Goal: Book appointment/travel/reservation

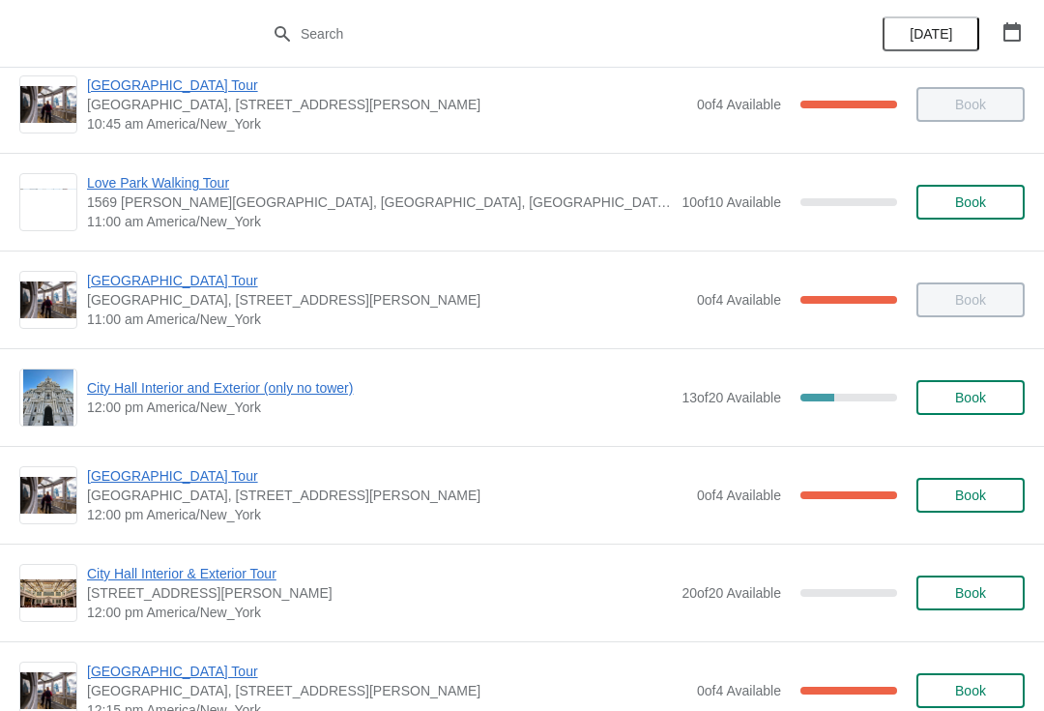
scroll to position [603, 0]
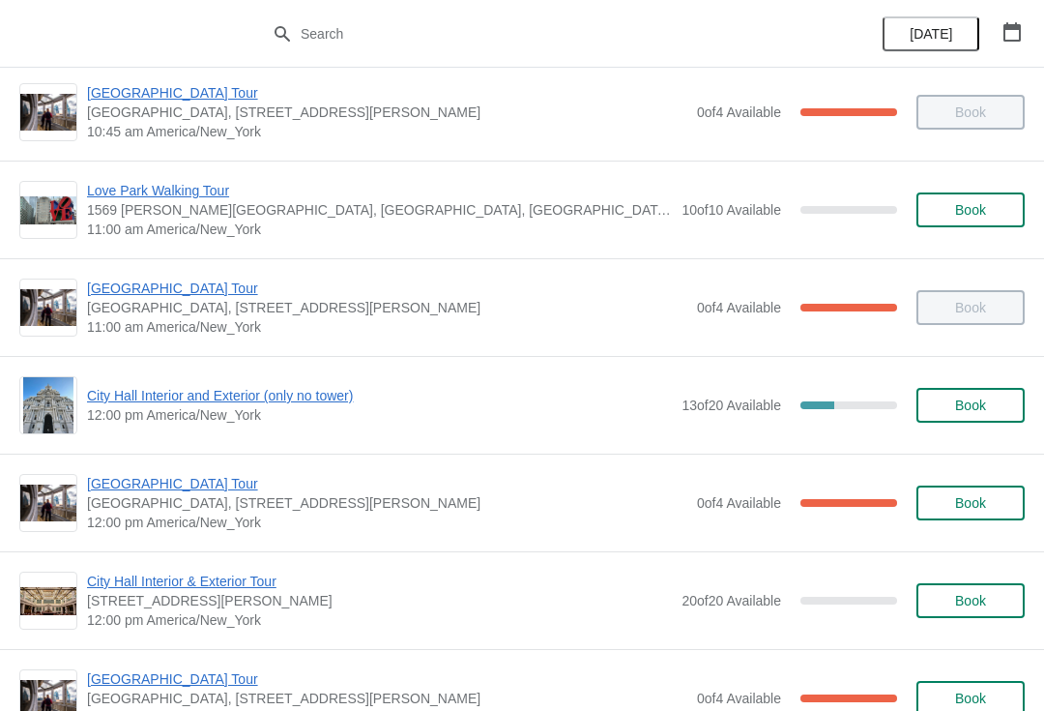
click at [336, 393] on span "City Hall Interior and Exterior (only no tower)" at bounding box center [379, 395] width 585 height 19
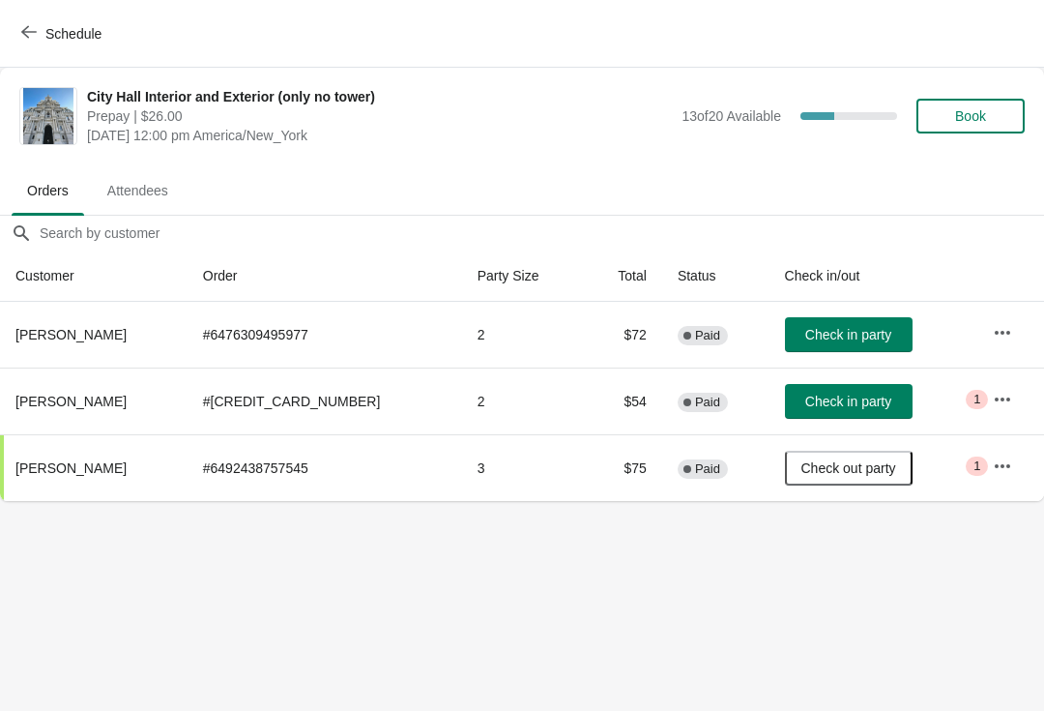
click at [986, 99] on button "Book" at bounding box center [971, 116] width 108 height 35
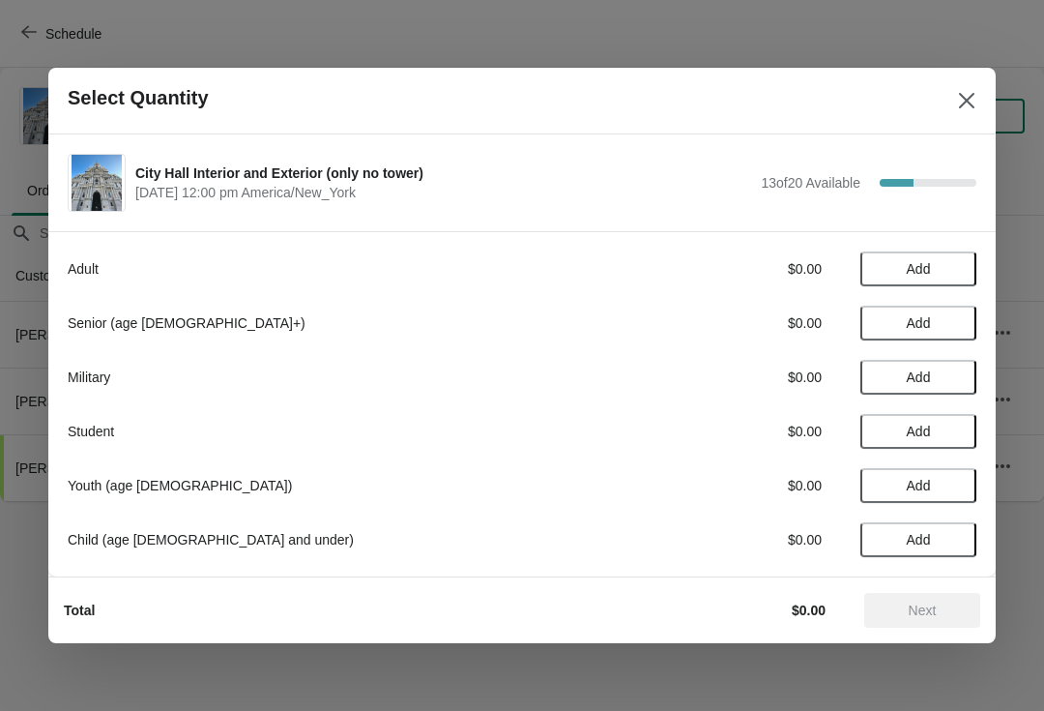
click at [925, 432] on span "Add" at bounding box center [919, 430] width 24 height 15
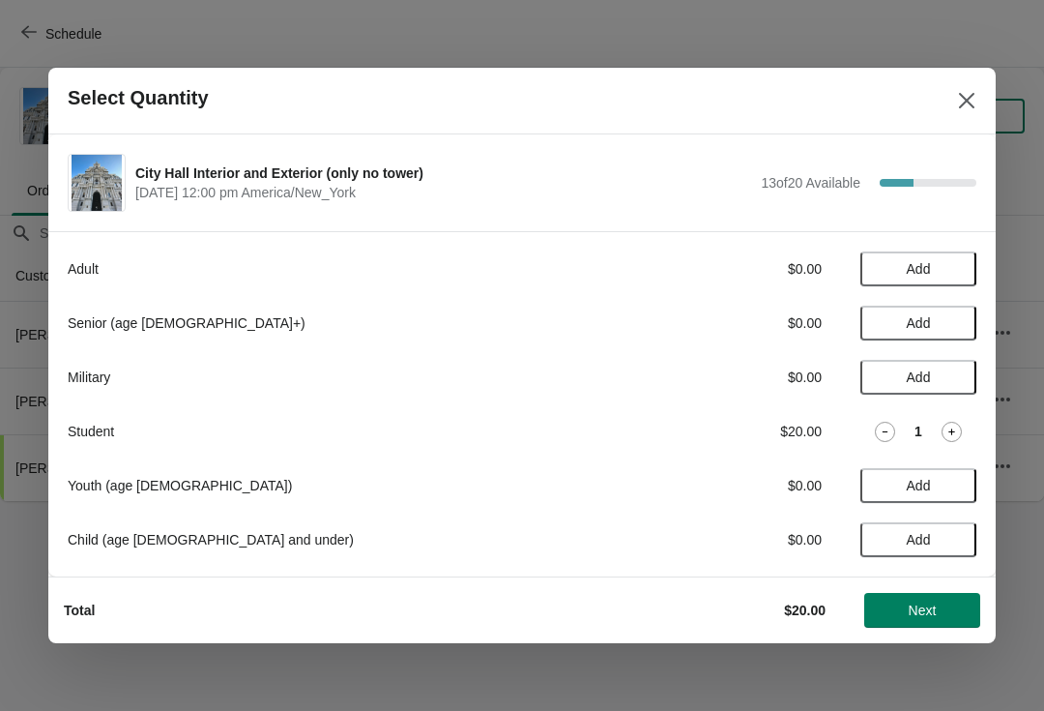
click at [935, 372] on span "Add" at bounding box center [918, 376] width 81 height 15
click at [864, 371] on div "1" at bounding box center [919, 377] width 116 height 20
click at [881, 369] on icon at bounding box center [885, 377] width 20 height 20
click at [894, 260] on button "Add" at bounding box center [919, 268] width 116 height 35
click at [946, 259] on icon at bounding box center [952, 269] width 20 height 20
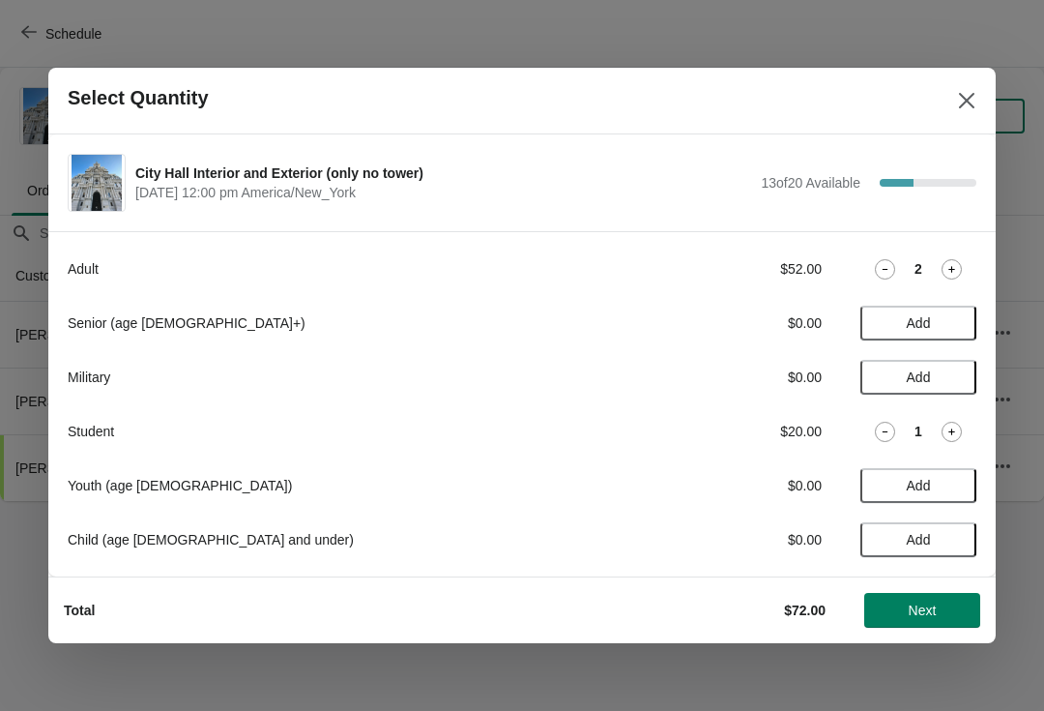
click at [956, 250] on div "Adult $52.00 2 Senior (age [DEMOGRAPHIC_DATA]+) $0.00 Add Military $0.00 Add St…" at bounding box center [522, 394] width 909 height 325
click at [958, 252] on div "Adult $52.00 2" at bounding box center [522, 268] width 909 height 35
click at [947, 268] on icon at bounding box center [952, 269] width 20 height 20
click at [931, 619] on button "Next" at bounding box center [922, 610] width 116 height 35
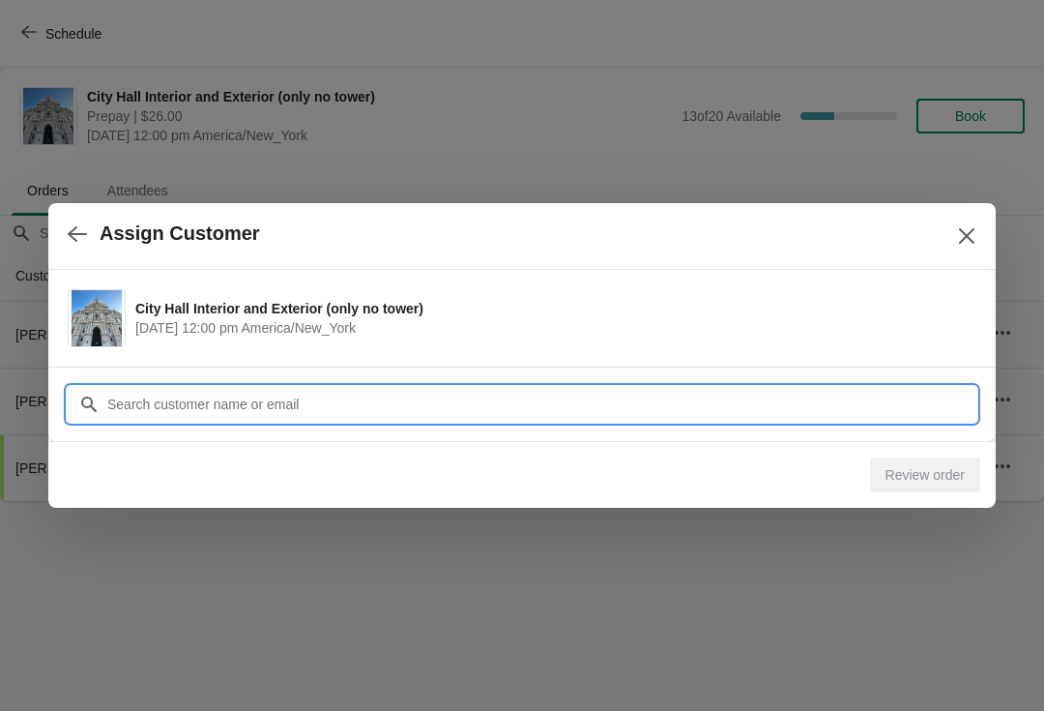
click at [463, 394] on input "Customer" at bounding box center [541, 404] width 870 height 35
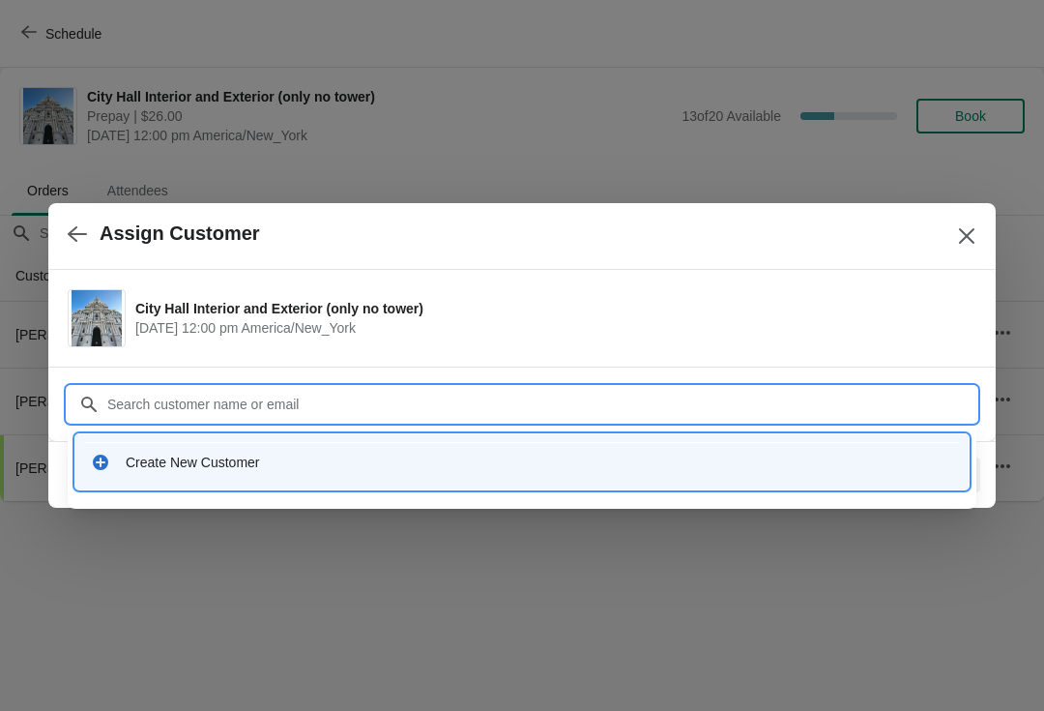
click at [183, 466] on div "Create New Customer" at bounding box center [540, 461] width 828 height 19
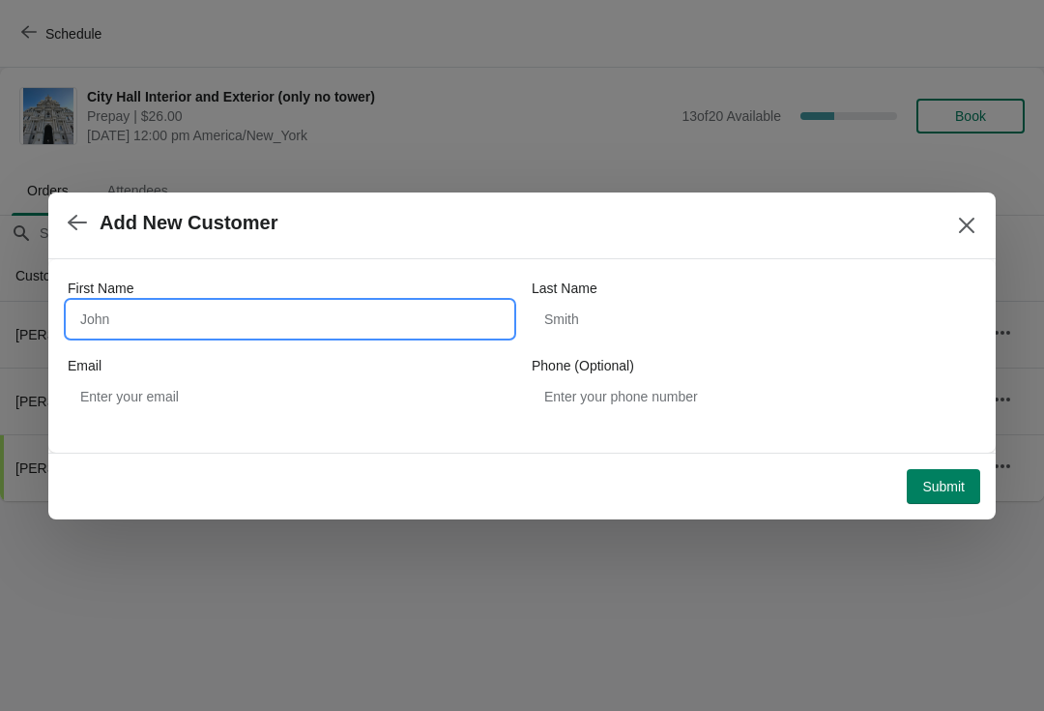
click at [270, 310] on input "First Name" at bounding box center [290, 319] width 445 height 35
type input "Merichandra"
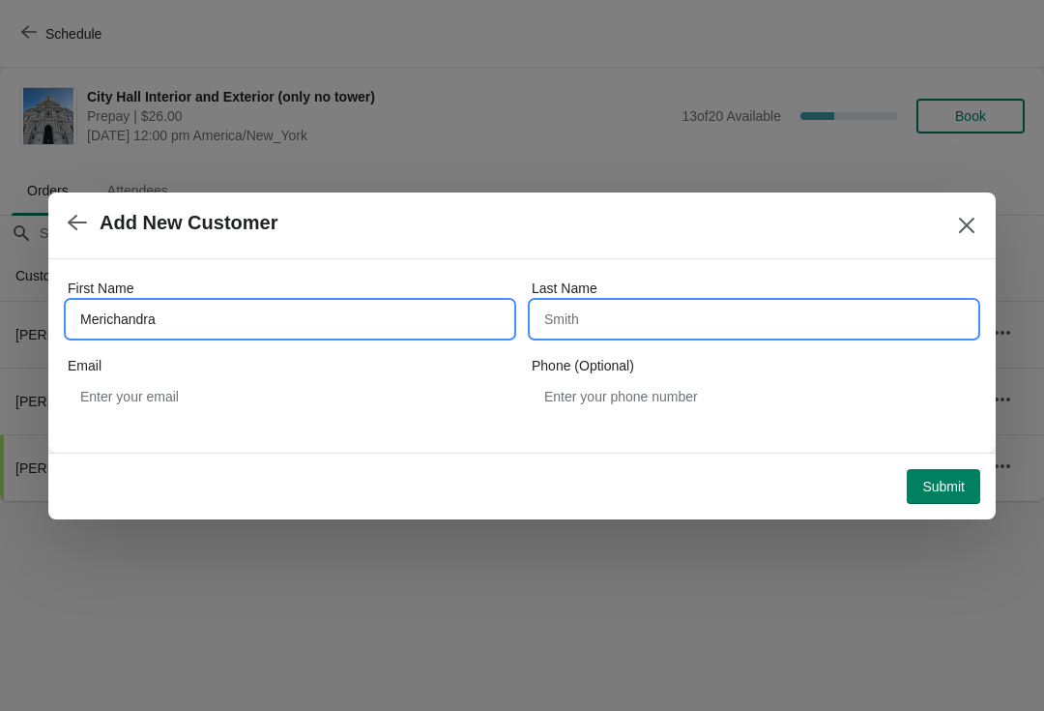
click at [619, 328] on input "Last Name" at bounding box center [754, 319] width 445 height 35
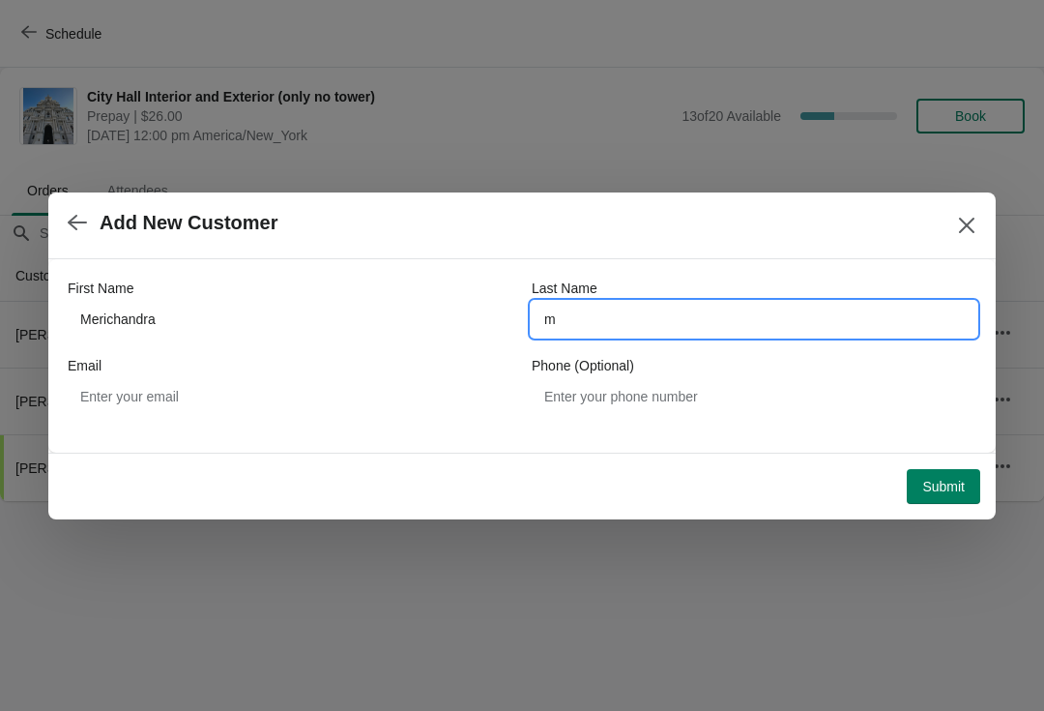
type input "m"
click at [928, 485] on span "Submit" at bounding box center [943, 486] width 43 height 15
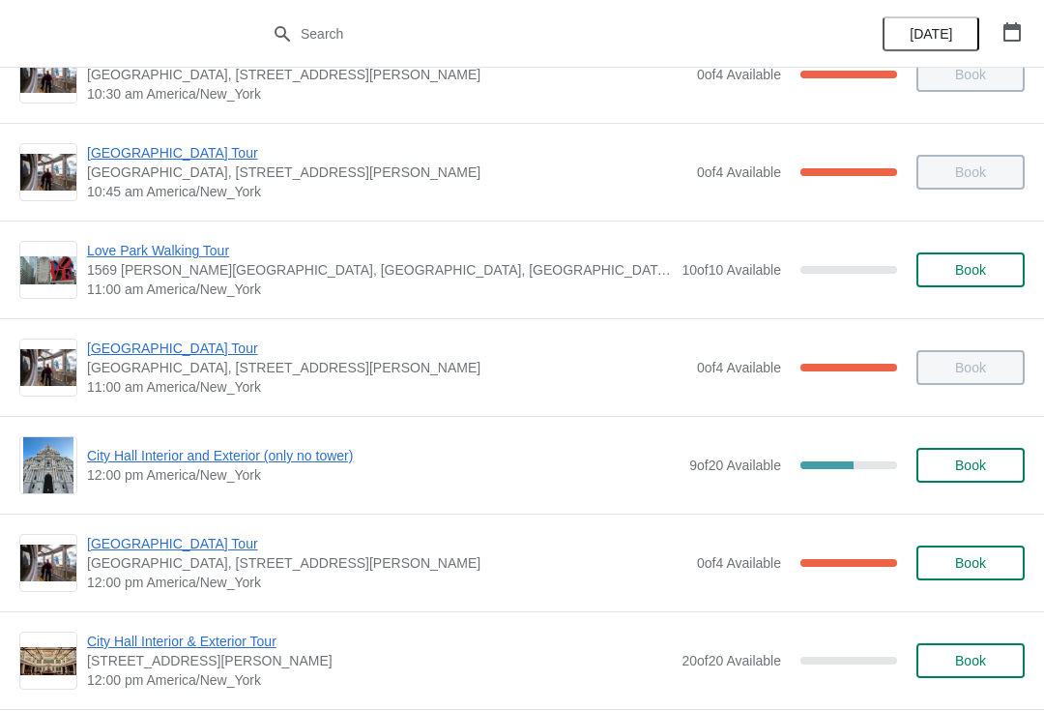
scroll to position [545, 0]
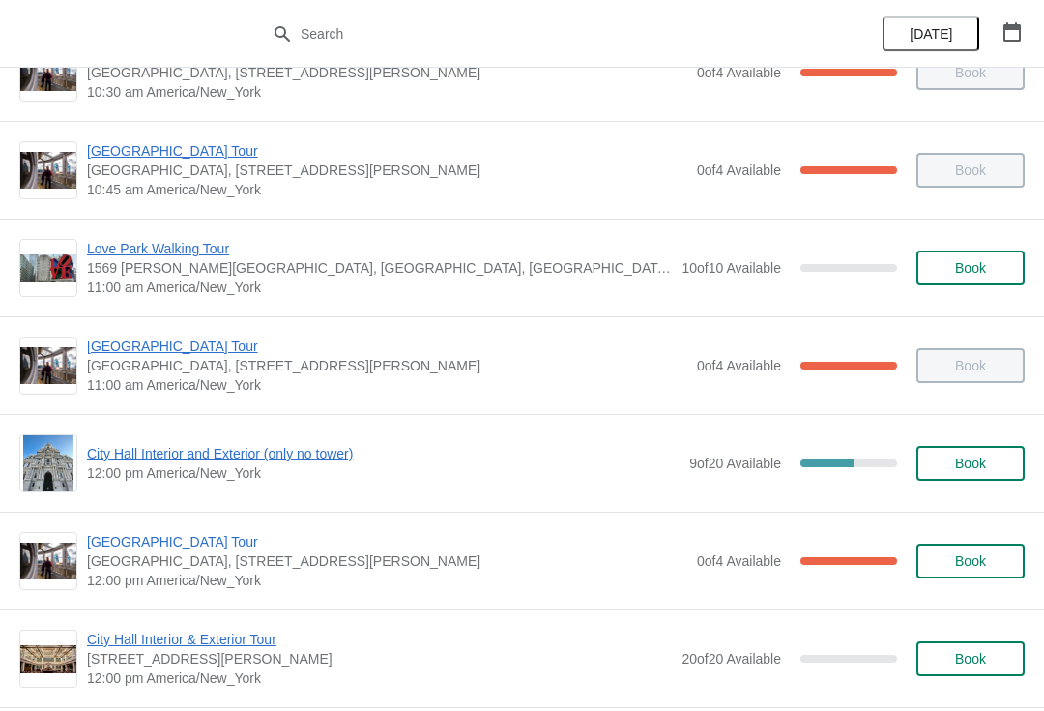
click at [298, 461] on span "City Hall Interior and Exterior (only no tower)" at bounding box center [383, 453] width 593 height 19
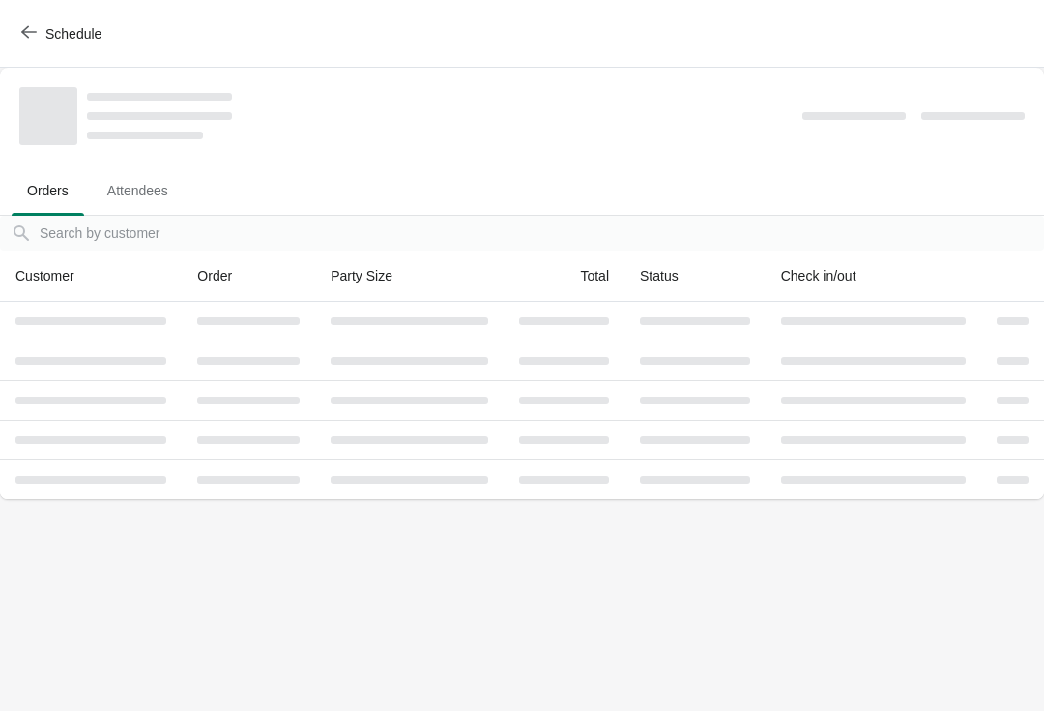
scroll to position [0, 0]
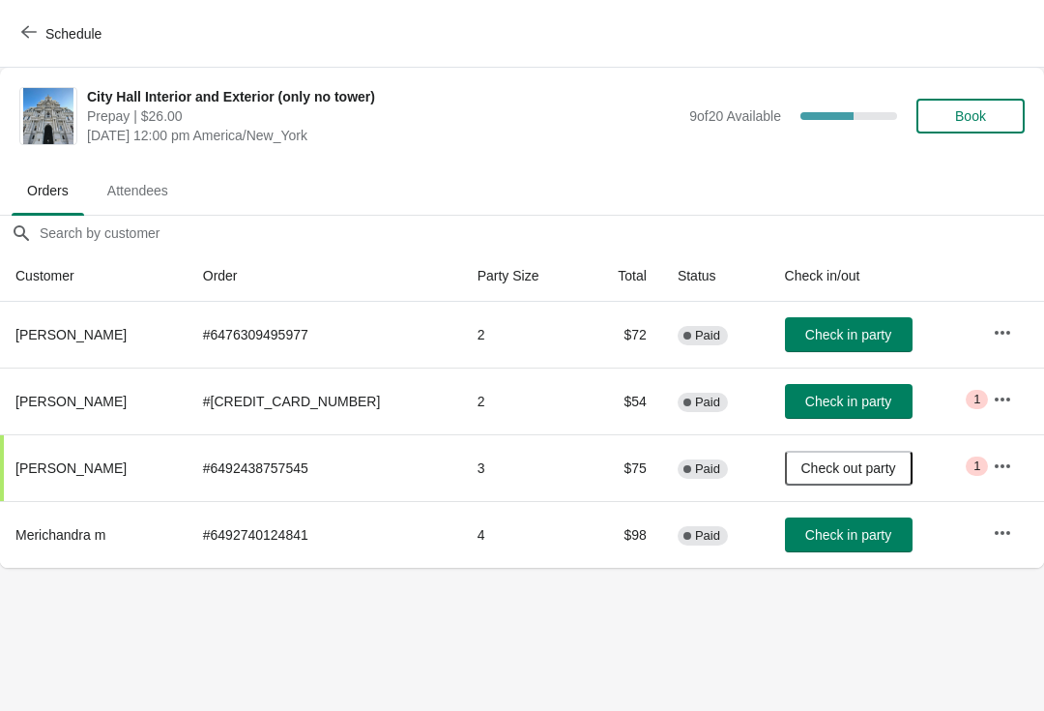
click at [814, 546] on button "Check in party" at bounding box center [849, 534] width 128 height 35
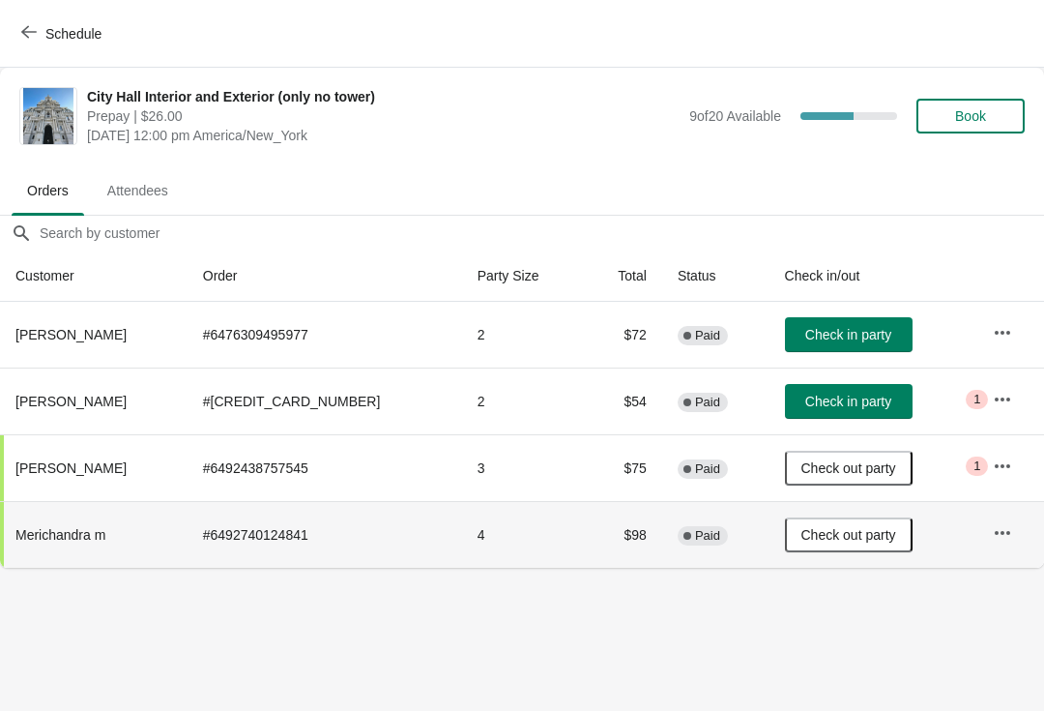
click at [841, 406] on span "Check in party" at bounding box center [848, 401] width 86 height 15
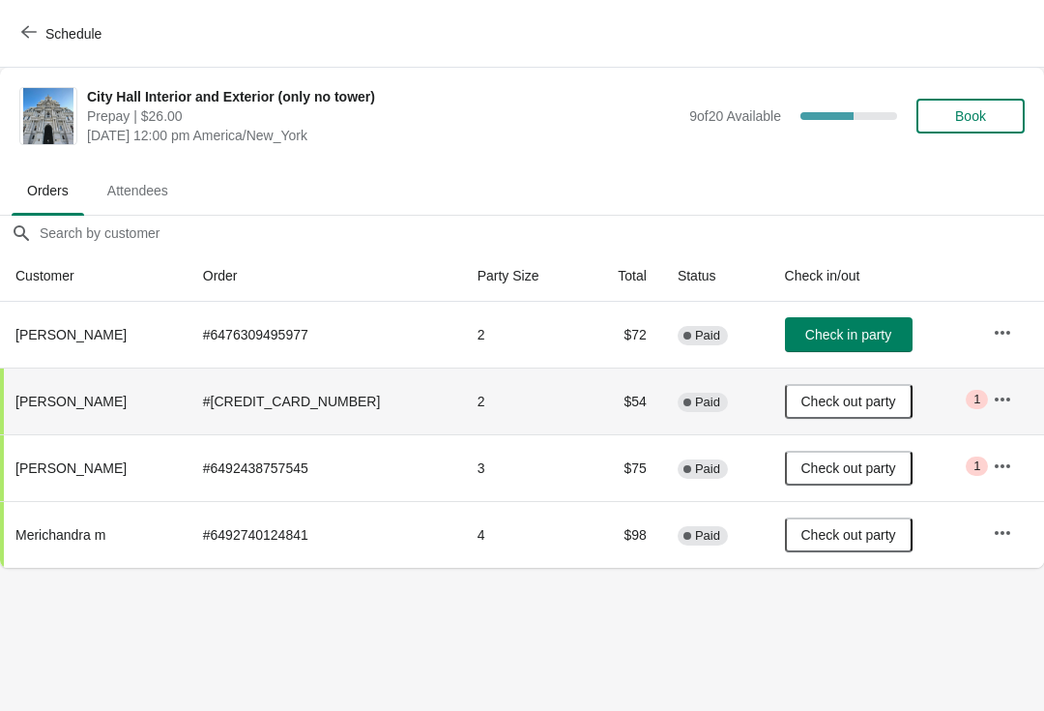
click at [33, 36] on icon "button" at bounding box center [28, 31] width 15 height 15
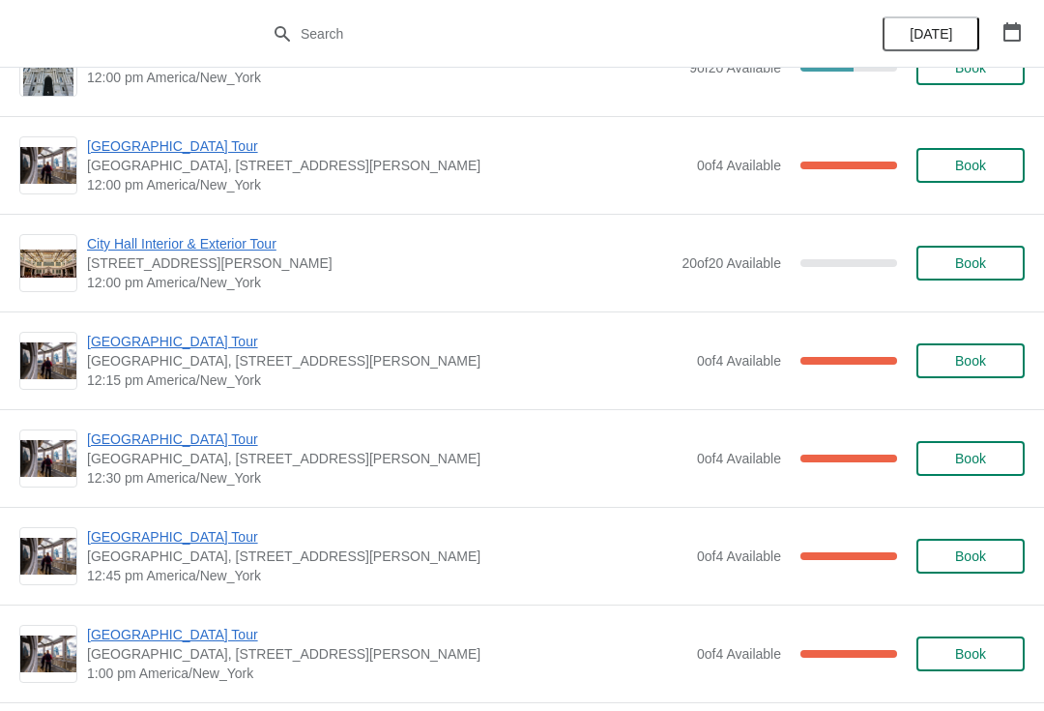
scroll to position [944, 0]
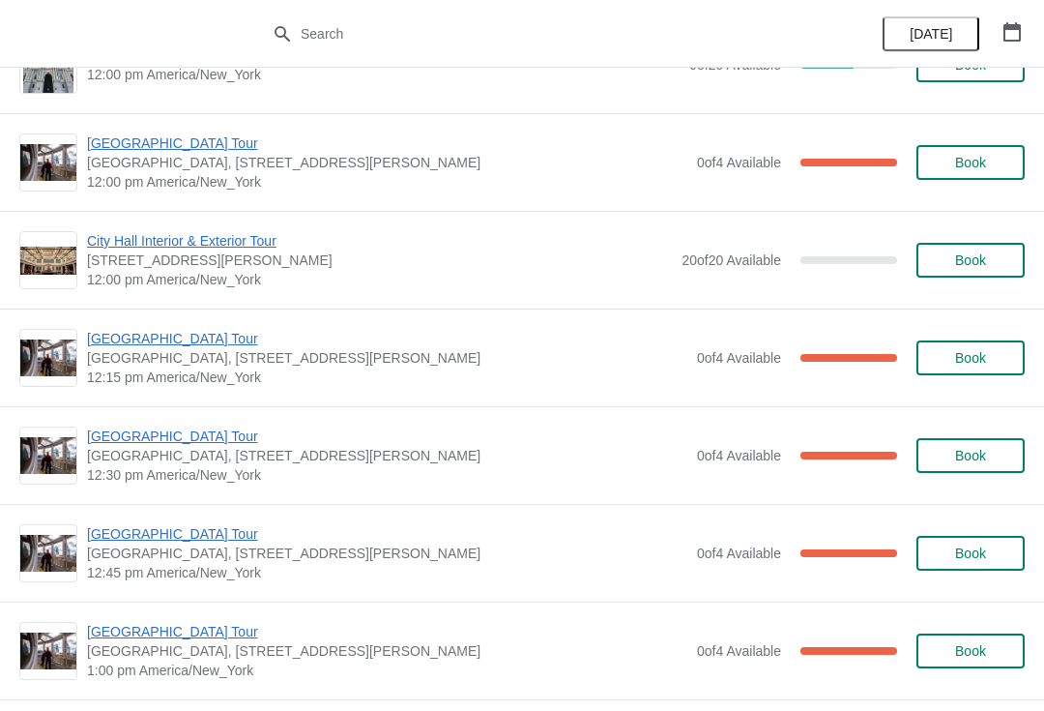
click at [146, 435] on span "[GEOGRAPHIC_DATA] Tour" at bounding box center [387, 435] width 600 height 19
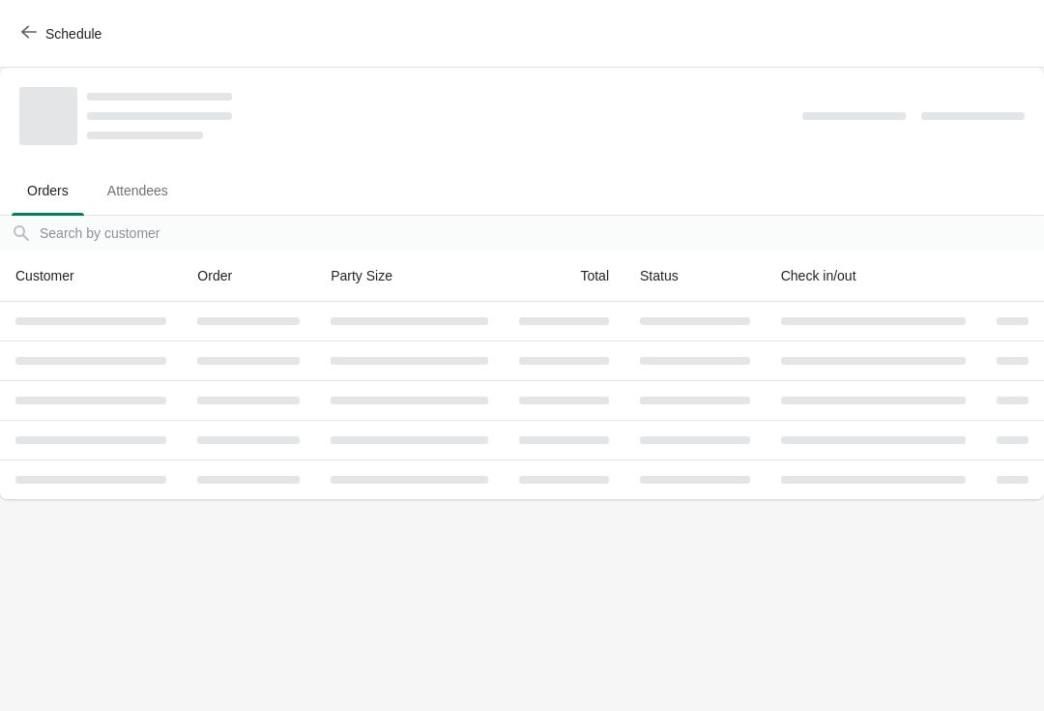
scroll to position [0, 0]
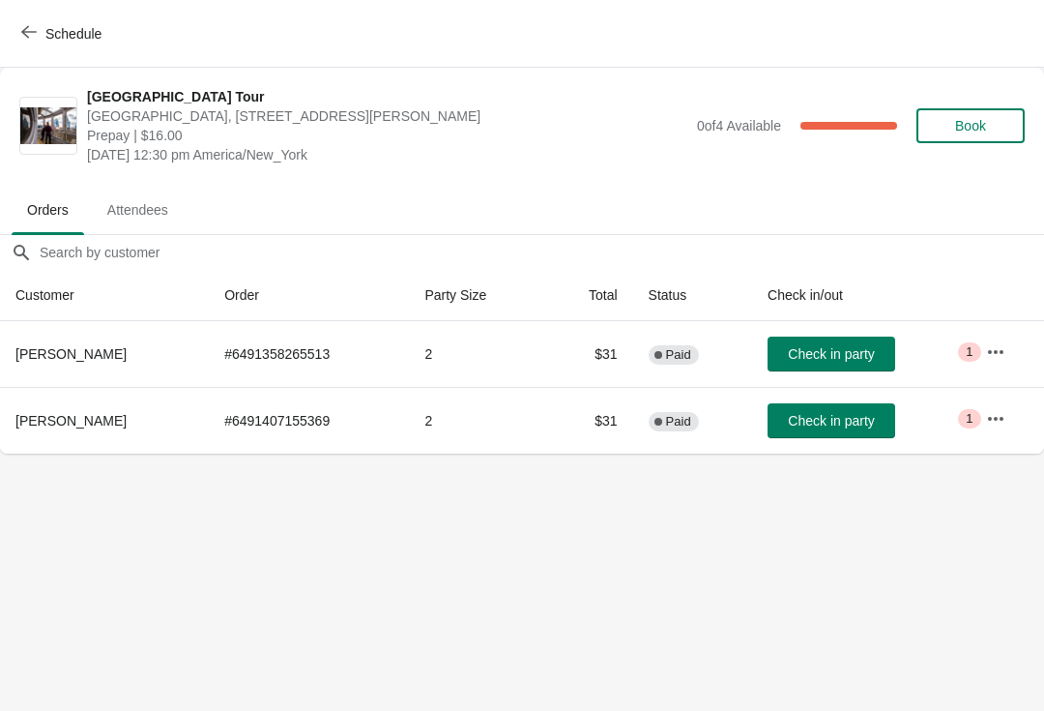
click at [823, 351] on span "Check in party" at bounding box center [831, 353] width 86 height 15
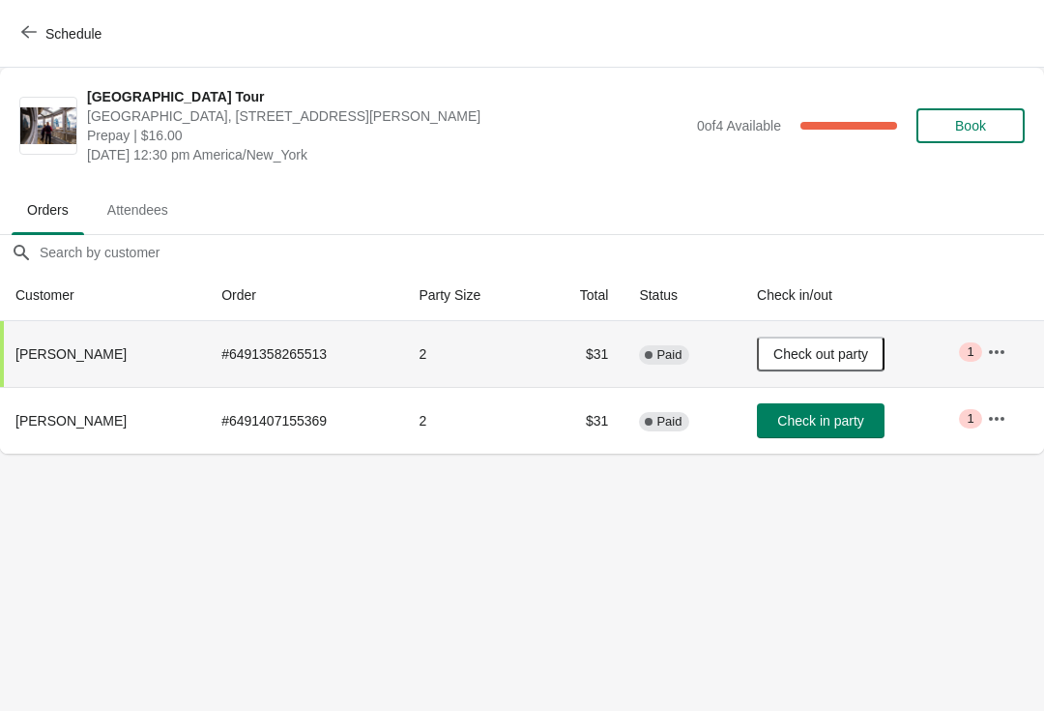
click at [25, 38] on icon "button" at bounding box center [28, 31] width 15 height 15
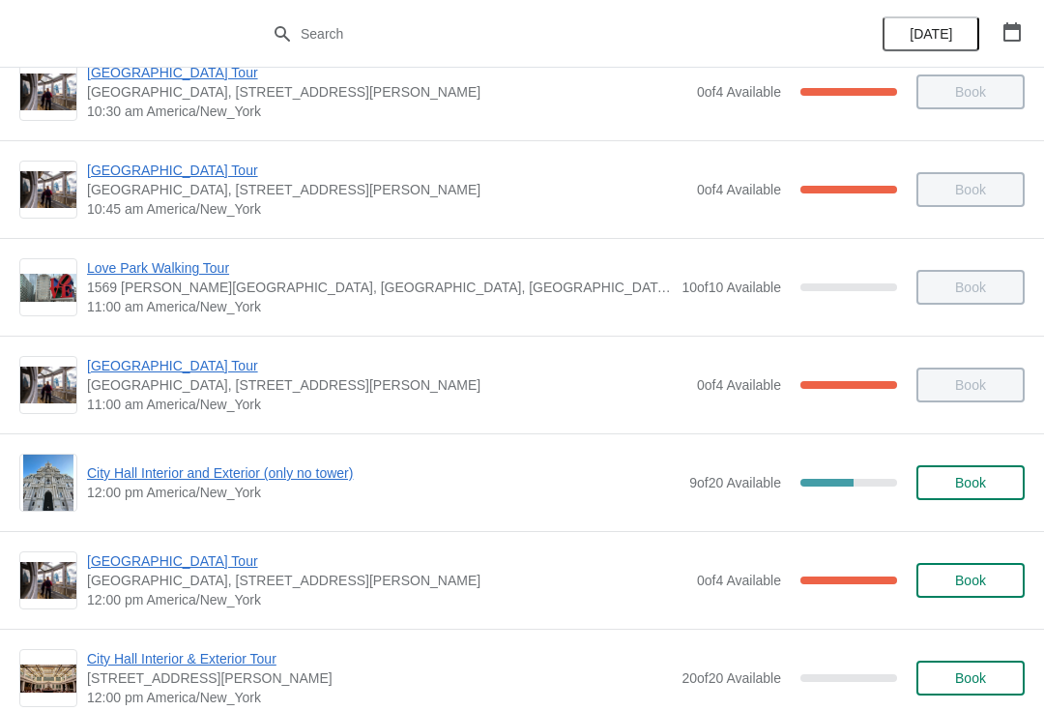
scroll to position [528, 0]
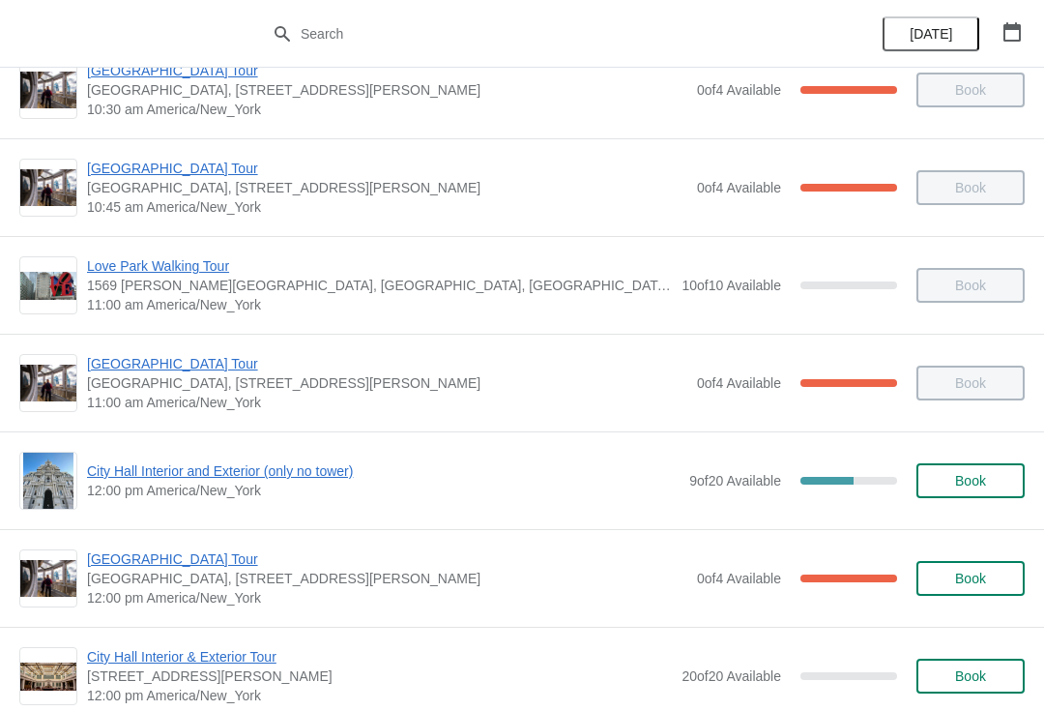
click at [290, 465] on span "City Hall Interior and Exterior (only no tower)" at bounding box center [383, 470] width 593 height 19
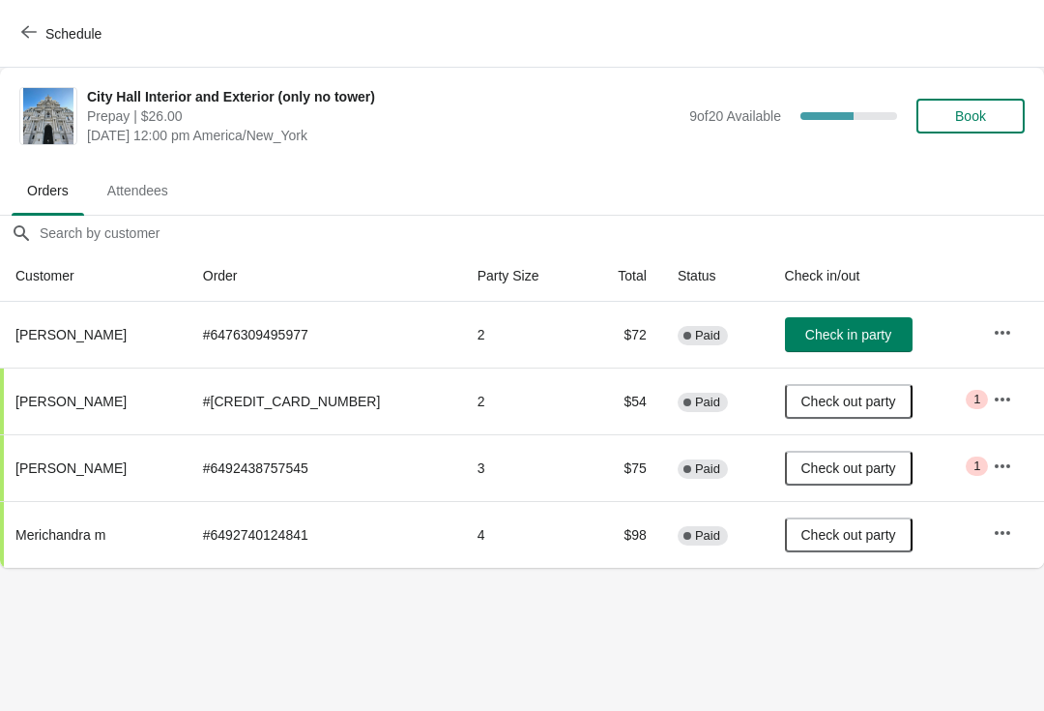
click at [982, 106] on button "Book" at bounding box center [971, 116] width 108 height 35
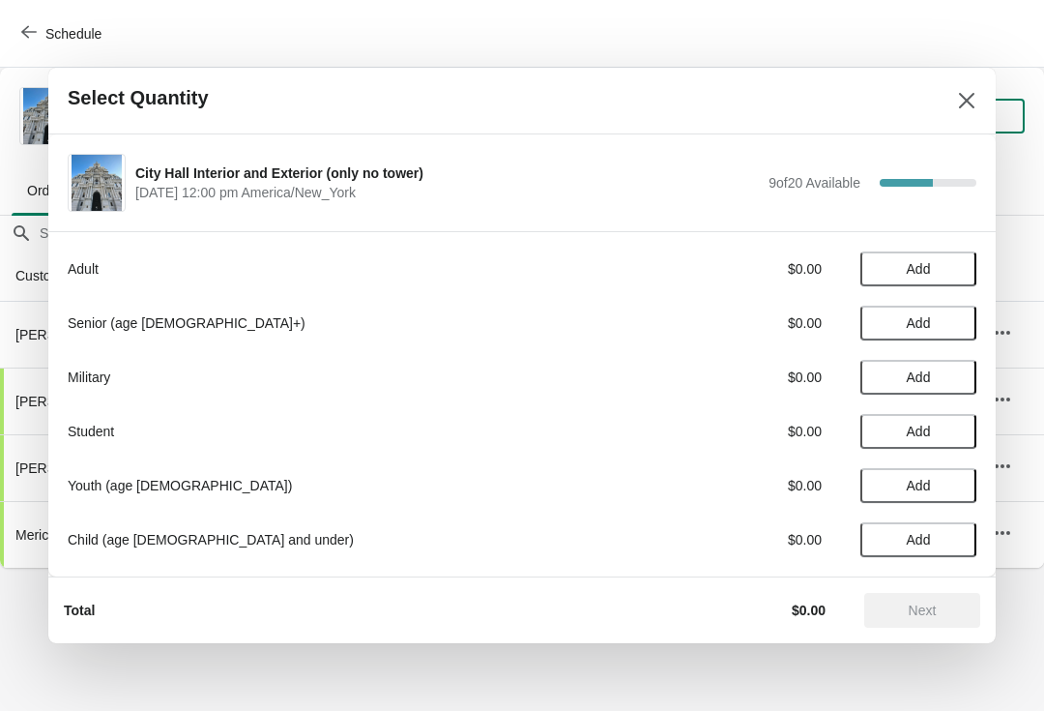
click at [934, 267] on span "Add" at bounding box center [918, 268] width 81 height 15
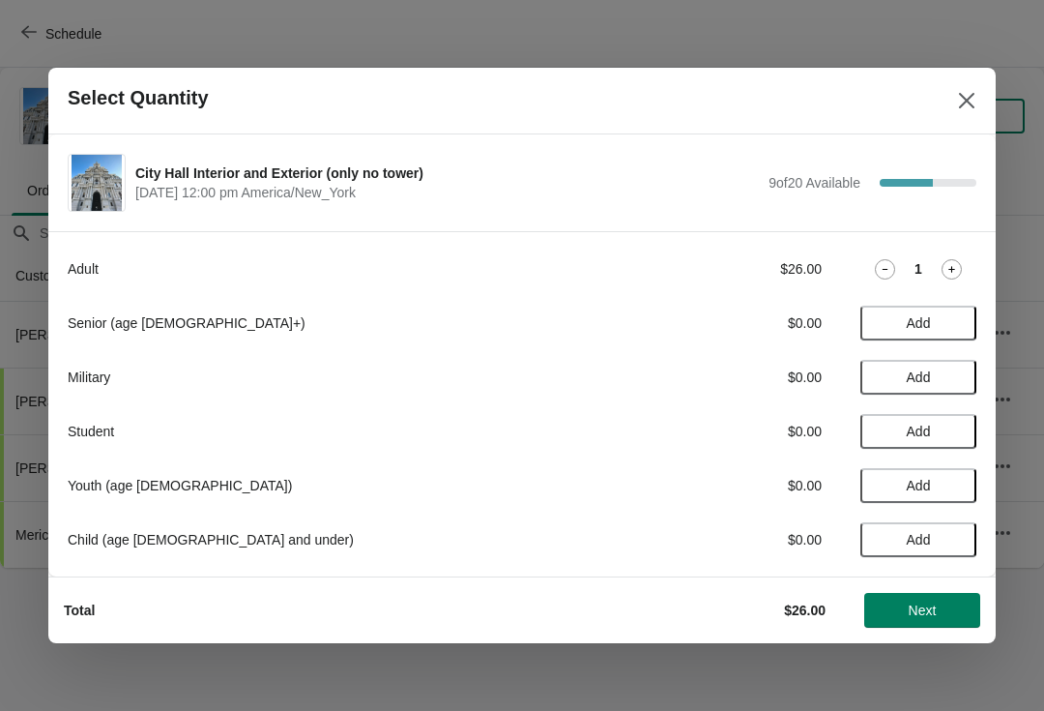
click at [957, 267] on icon at bounding box center [952, 269] width 20 height 20
click at [950, 272] on icon at bounding box center [952, 269] width 20 height 20
click at [953, 273] on icon at bounding box center [952, 269] width 20 height 20
click at [920, 593] on button "Next" at bounding box center [922, 610] width 116 height 35
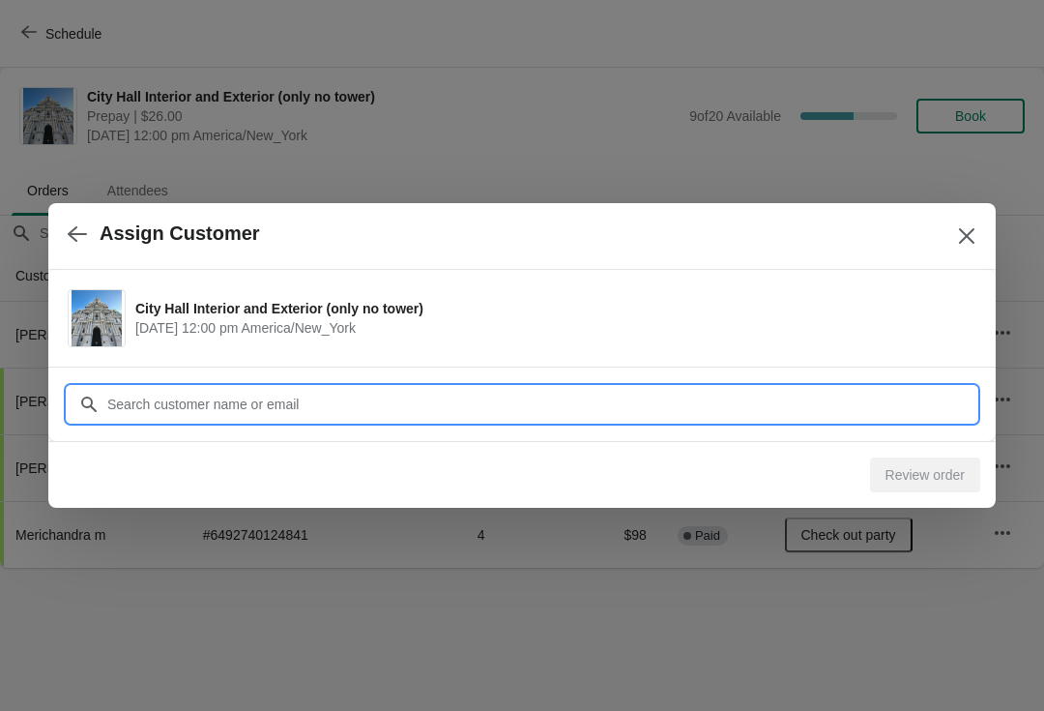
click at [401, 395] on input "Customer" at bounding box center [541, 404] width 870 height 35
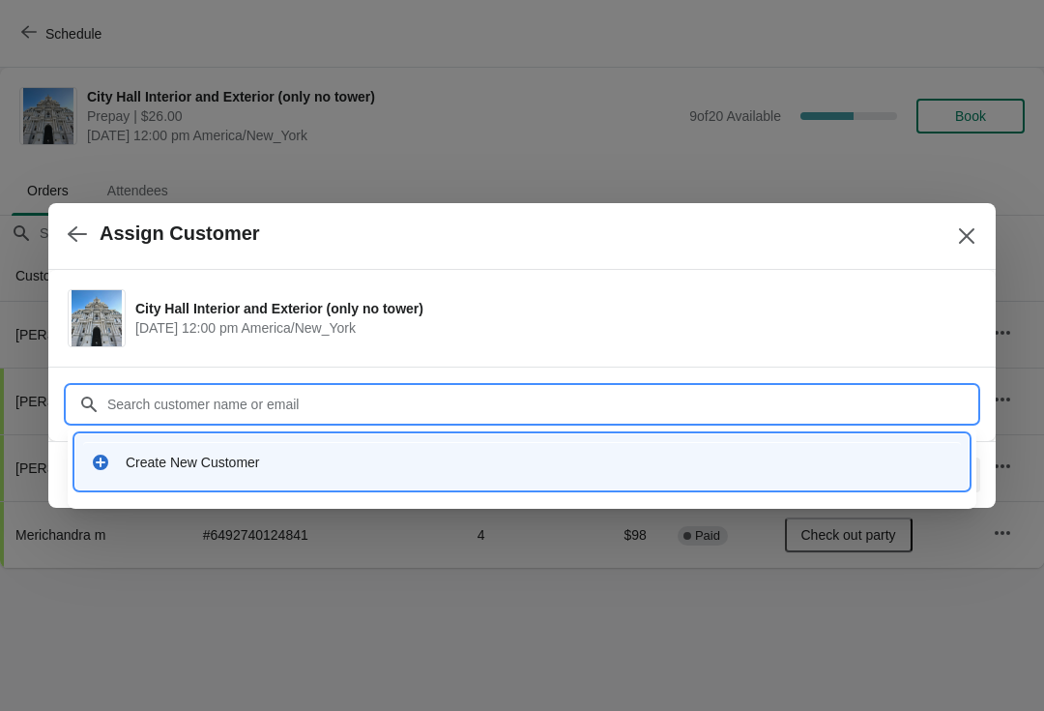
click at [190, 461] on div "Create New Customer" at bounding box center [540, 461] width 828 height 19
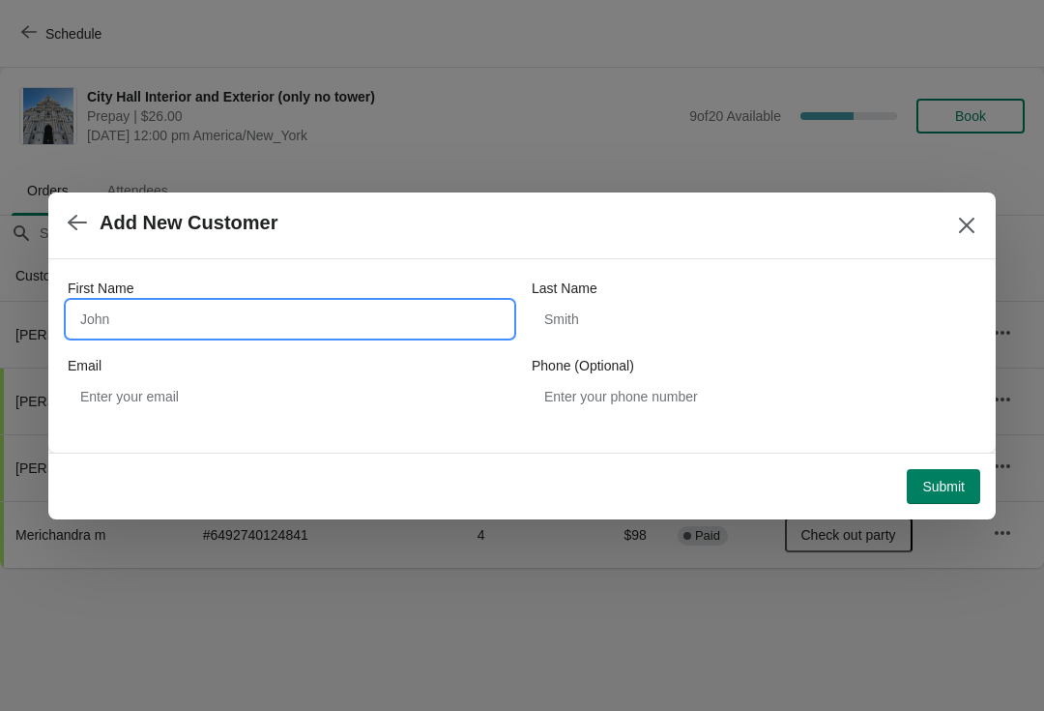
click at [202, 325] on input "First Name" at bounding box center [290, 319] width 445 height 35
type input "Jun"
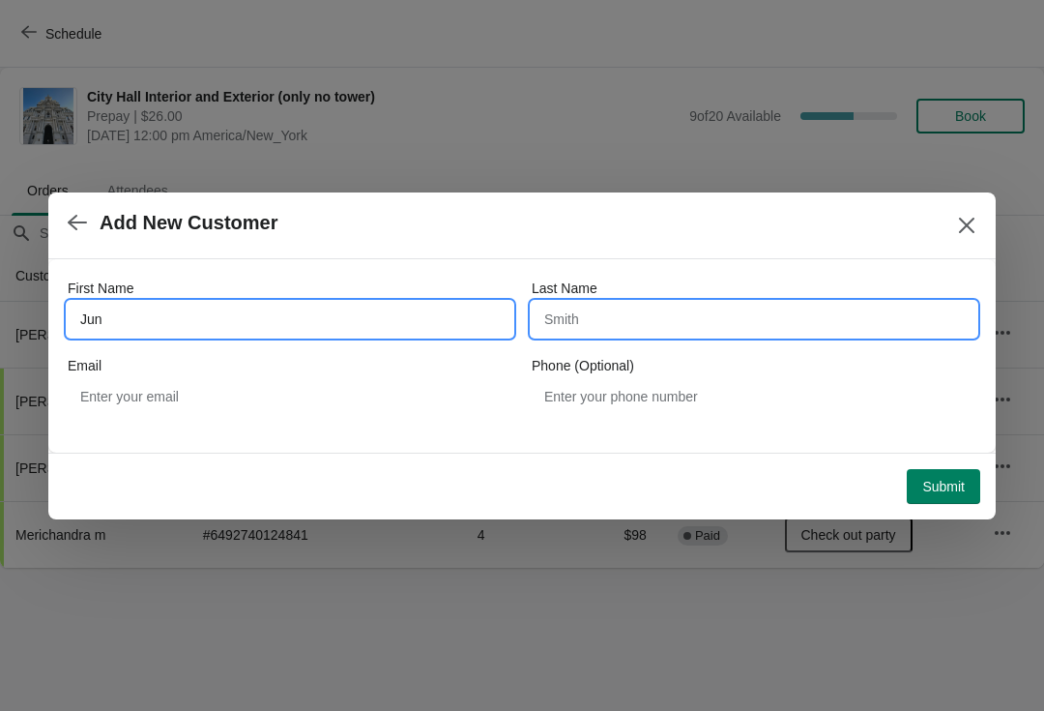
click at [623, 327] on input "Last Name" at bounding box center [754, 319] width 445 height 35
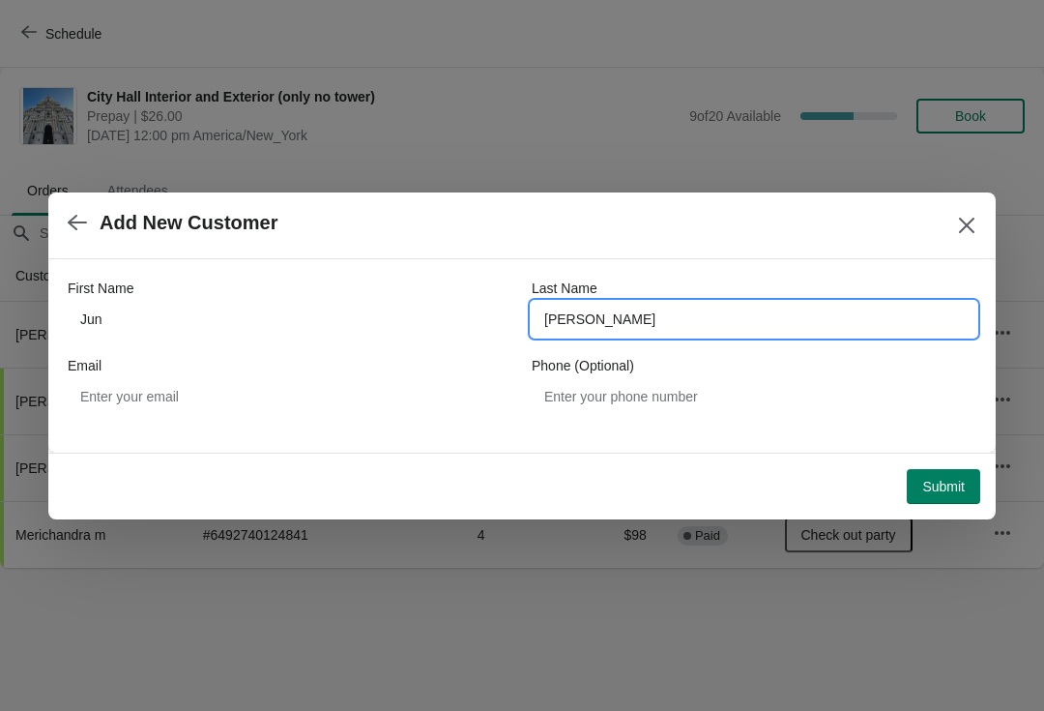
type input "chen"
click at [936, 479] on span "Submit" at bounding box center [943, 486] width 43 height 15
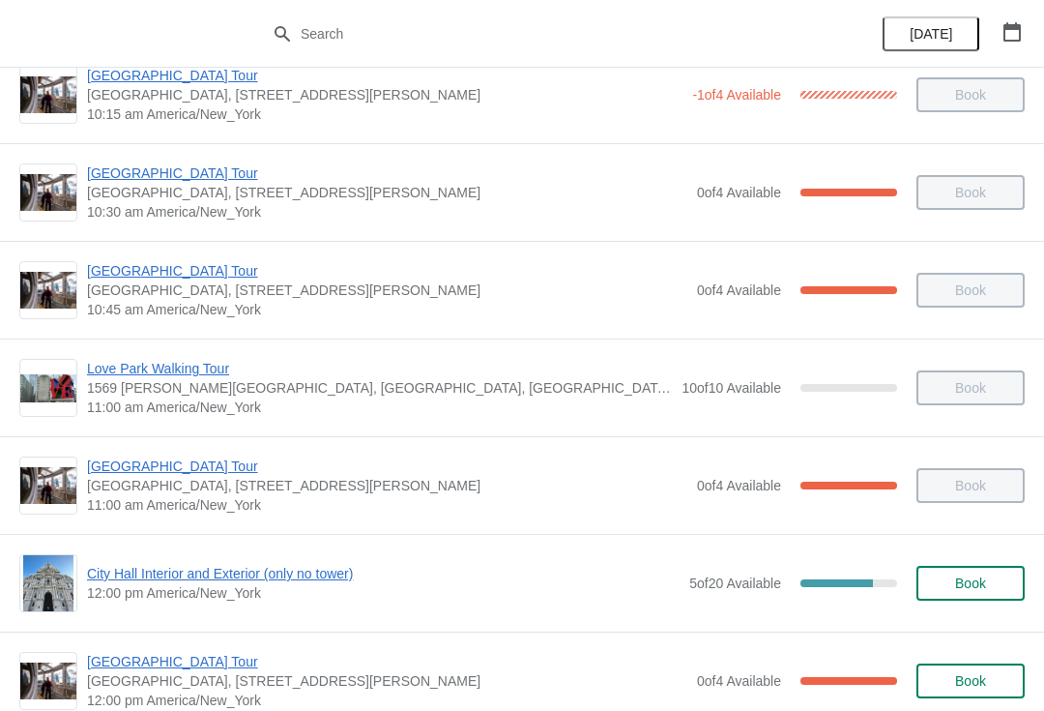
scroll to position [430, 0]
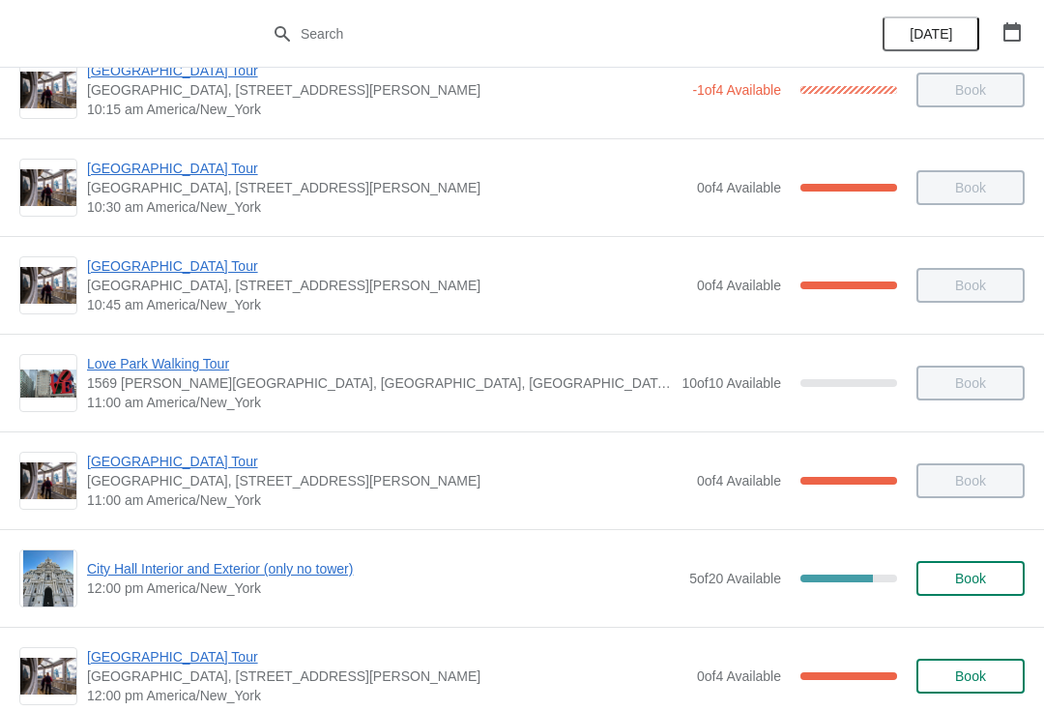
click at [308, 569] on span "City Hall Interior and Exterior (only no tower)" at bounding box center [383, 568] width 593 height 19
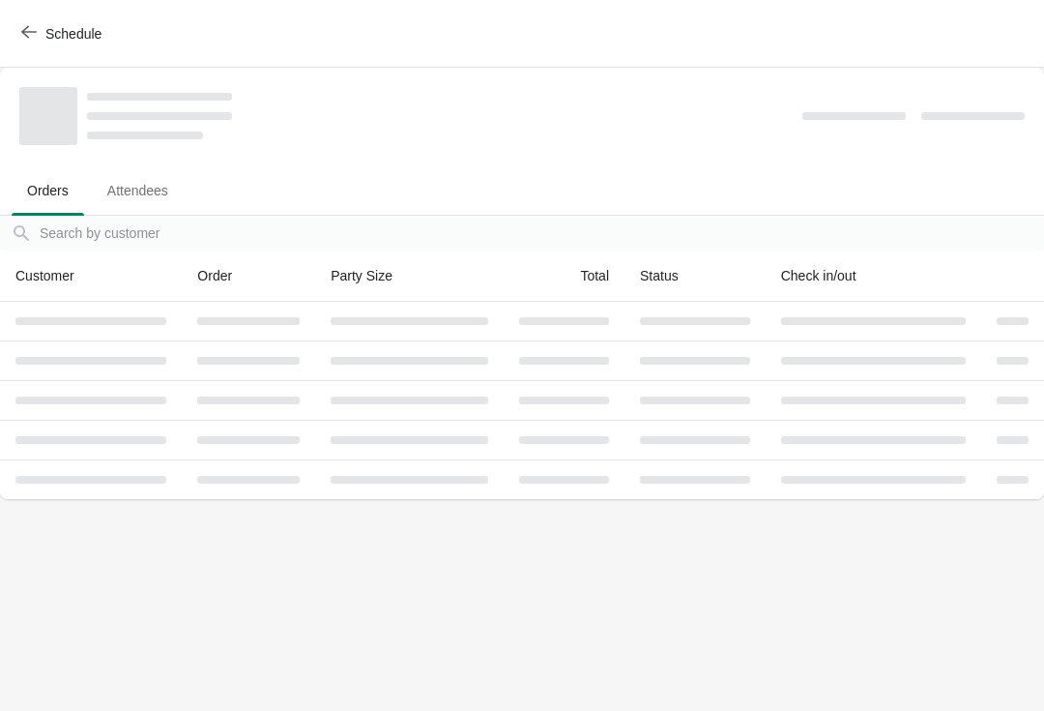
scroll to position [0, 0]
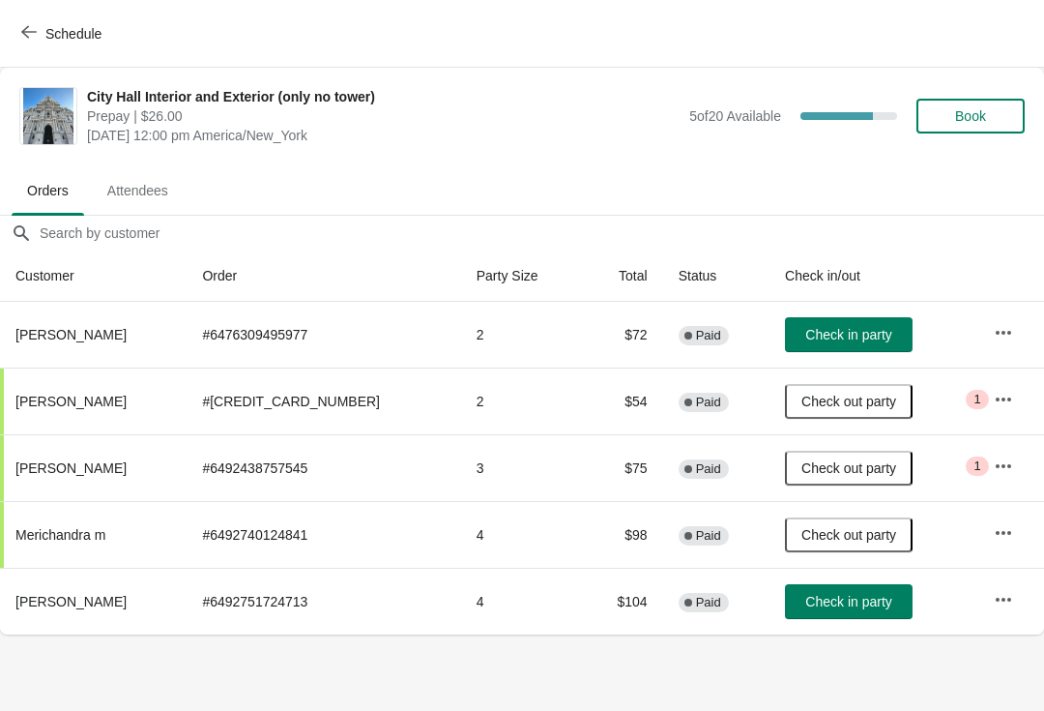
click at [826, 599] on span "Check in party" at bounding box center [848, 601] width 86 height 15
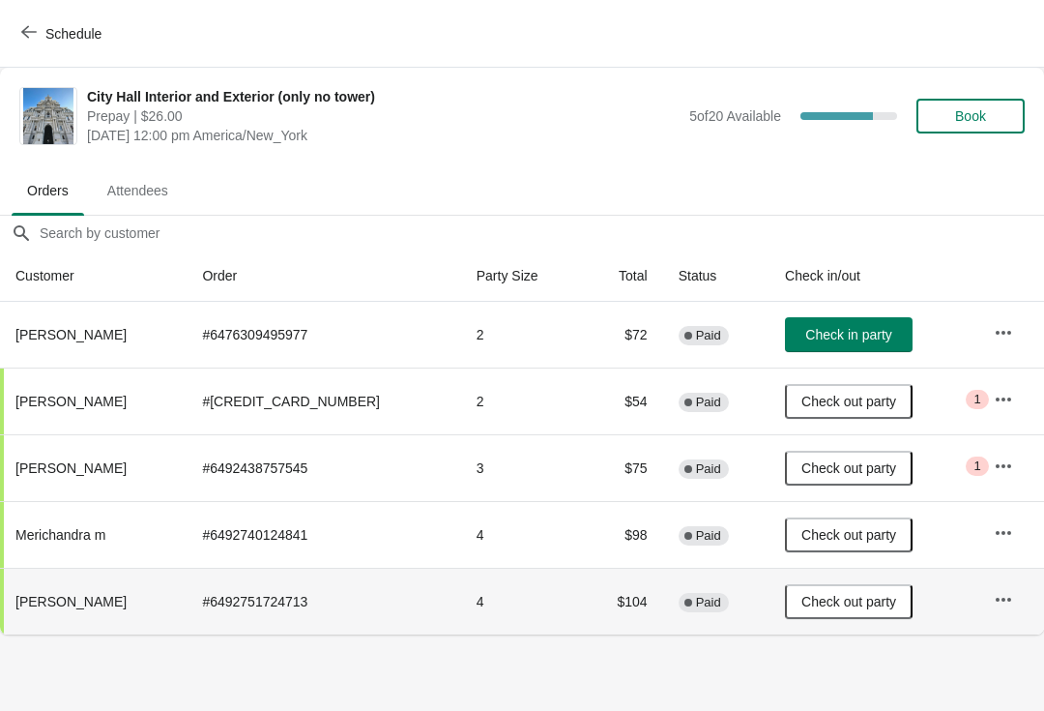
click at [829, 333] on span "Check in party" at bounding box center [848, 334] width 86 height 15
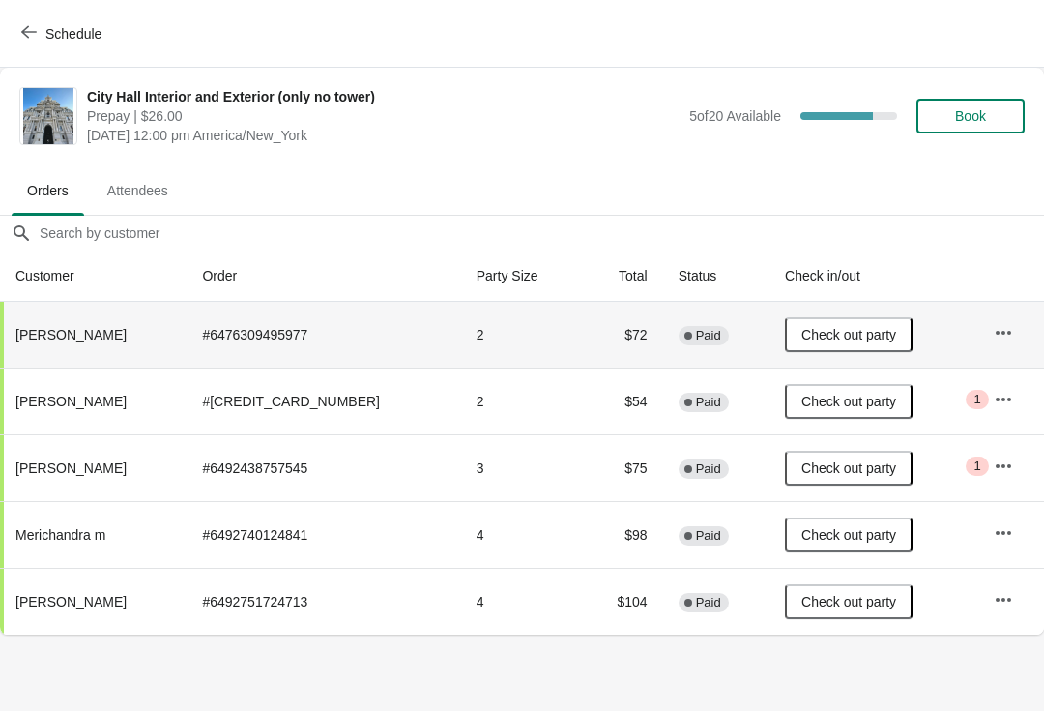
click at [30, 31] on icon "button" at bounding box center [28, 31] width 15 height 15
